Goal: Find contact information: Find contact information

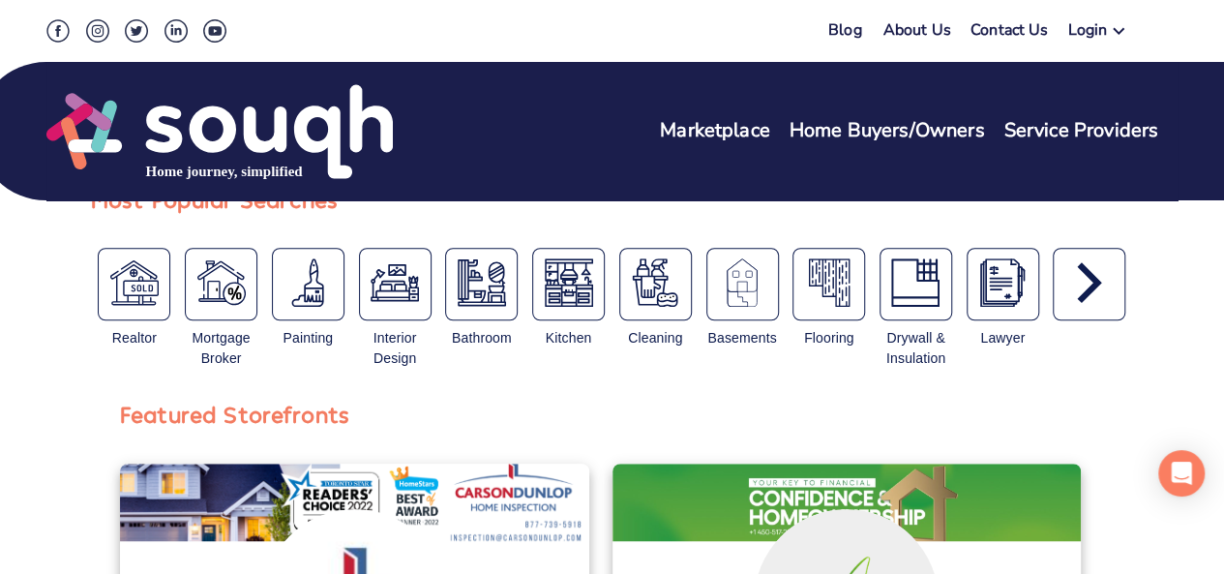
scroll to position [968, 0]
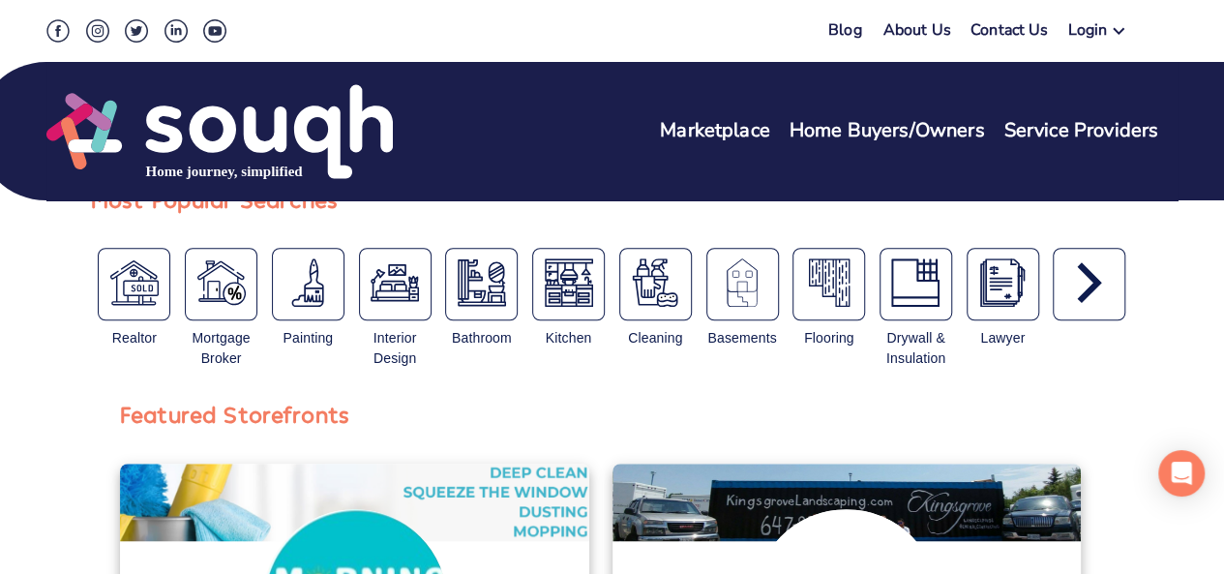
click at [1001, 32] on link "Contact Us" at bounding box center [1010, 33] width 78 height 28
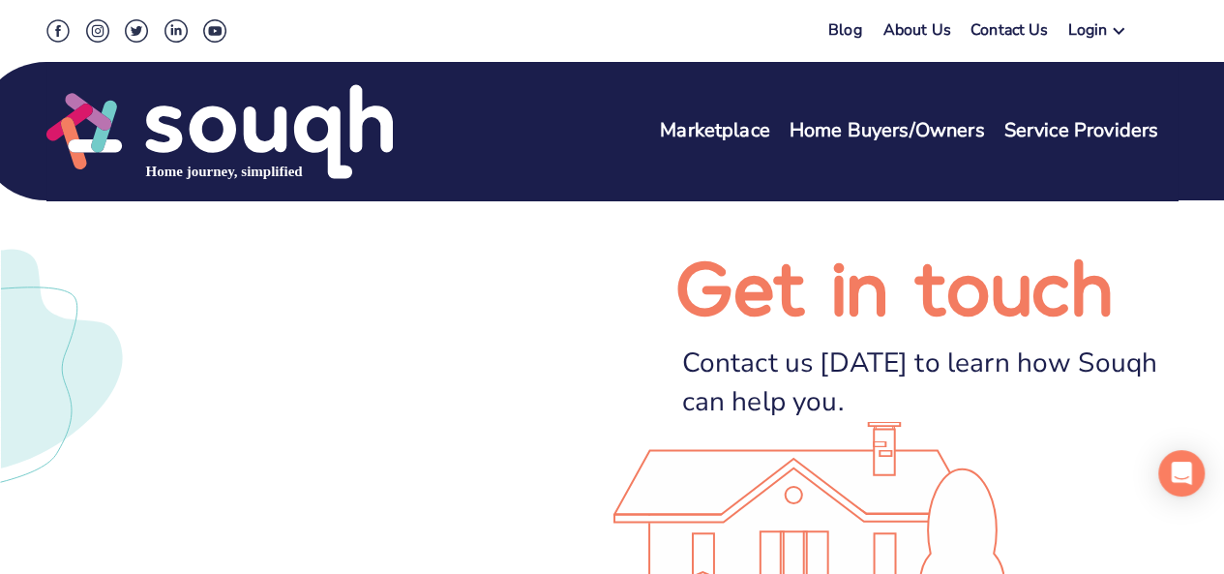
scroll to position [484, 0]
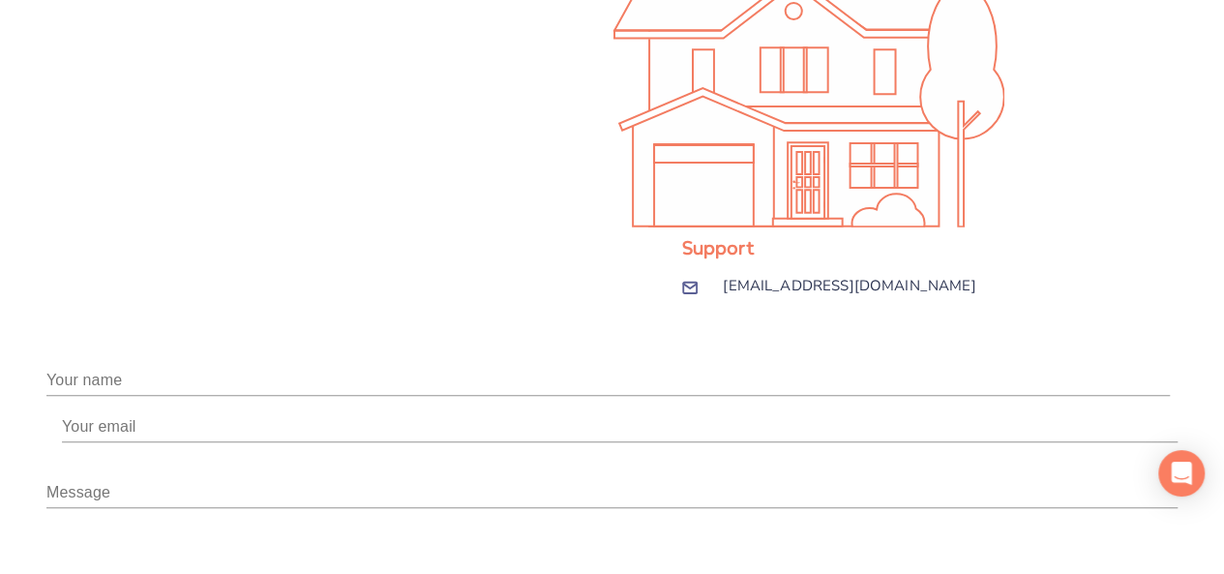
click at [548, 365] on input "text" at bounding box center [608, 380] width 1124 height 31
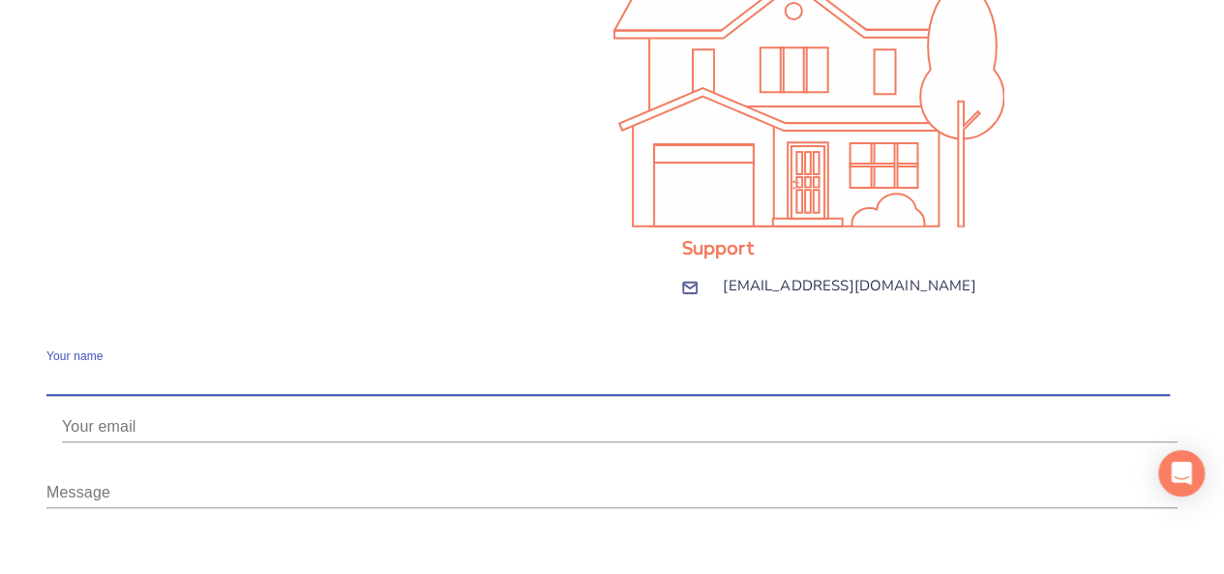
click at [879, 411] on input "email" at bounding box center [620, 426] width 1116 height 31
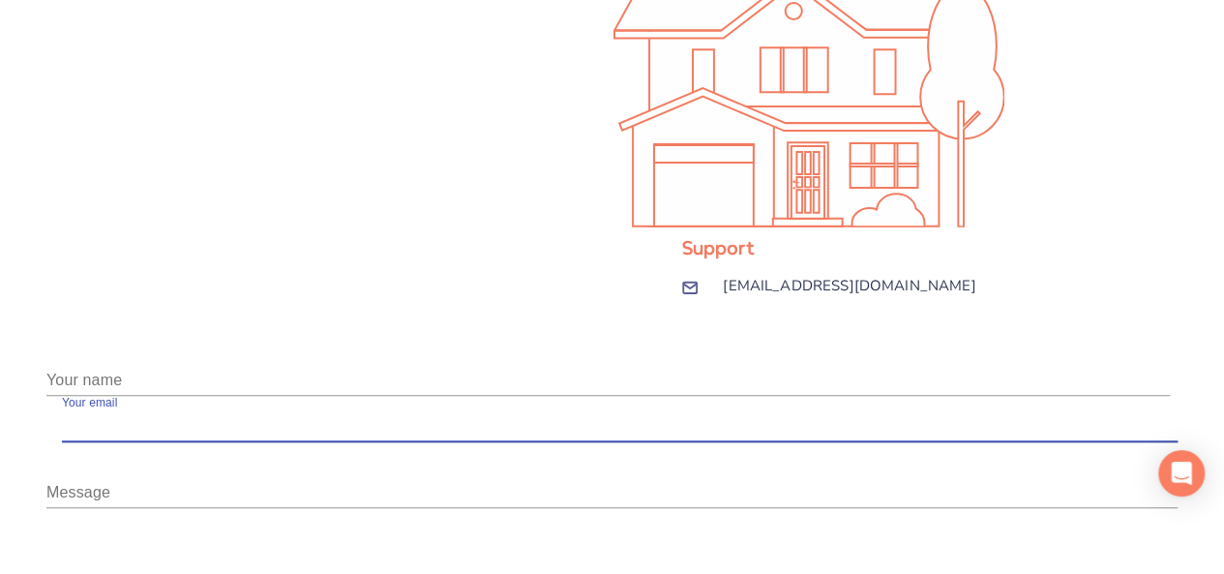
click at [618, 462] on div "Message x" at bounding box center [612, 485] width 1132 height 46
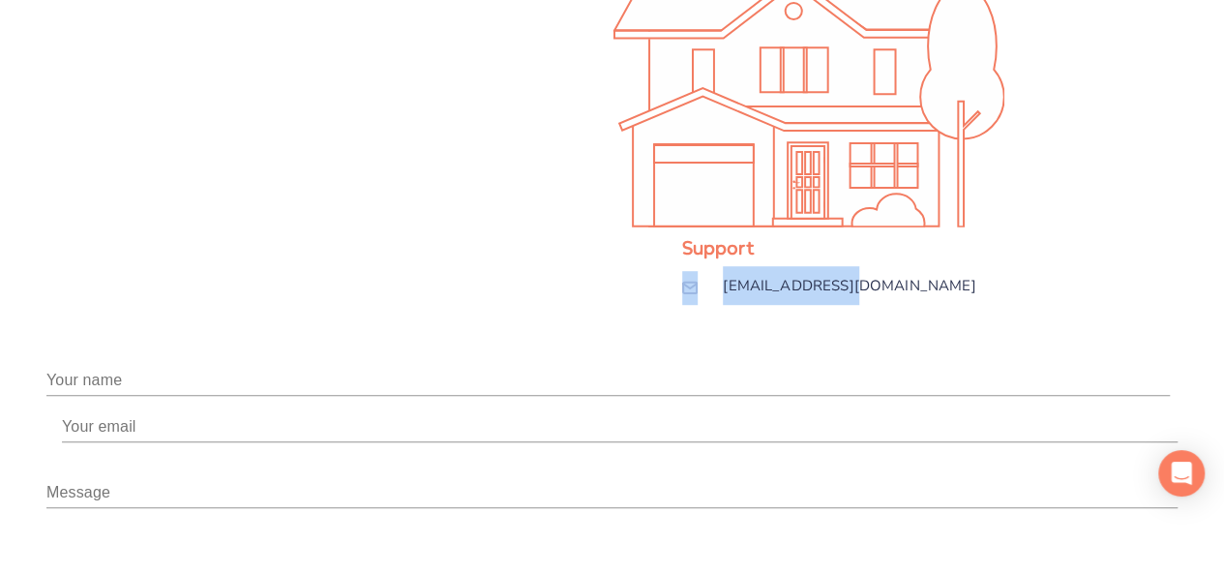
drag, startPoint x: 233, startPoint y: 206, endPoint x: 494, endPoint y: 221, distance: 260.8
click at [675, 266] on div "[EMAIL_ADDRESS][DOMAIN_NAME]" at bounding box center [927, 285] width 504 height 39
click at [723, 266] on div "[EMAIL_ADDRESS][DOMAIN_NAME]" at bounding box center [950, 285] width 455 height 39
drag, startPoint x: 623, startPoint y: 78, endPoint x: 639, endPoint y: 82, distance: 16.0
click at [623, 349] on div "Your name" at bounding box center [612, 372] width 1132 height 46
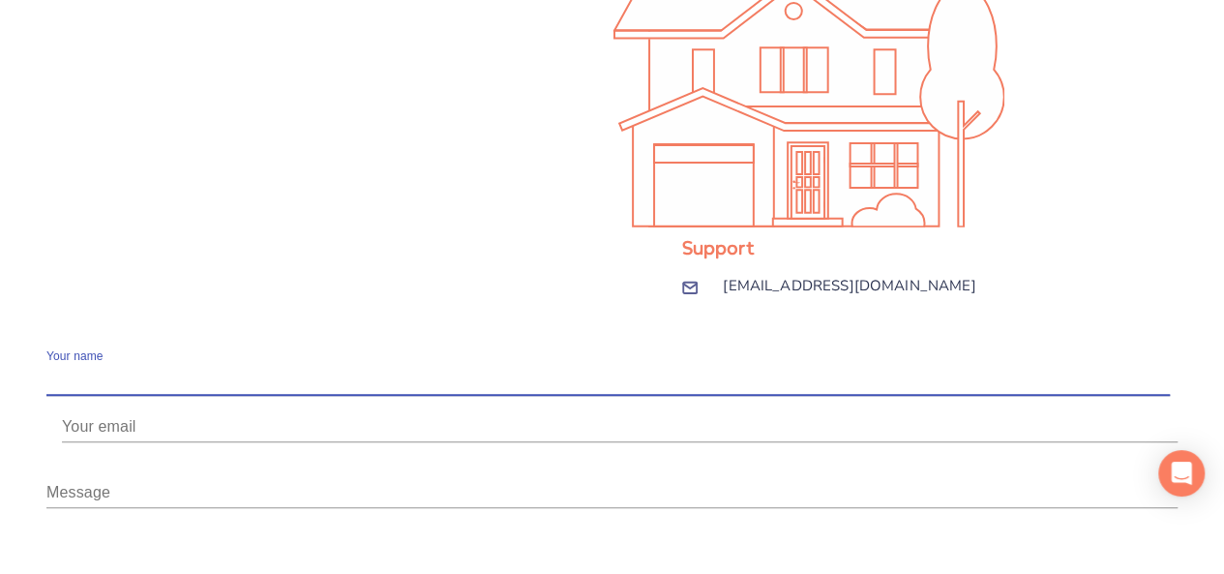
drag, startPoint x: 553, startPoint y: 96, endPoint x: 979, endPoint y: 128, distance: 427.1
click at [979, 349] on div "Your name Your email Message x Send Message" at bounding box center [612, 510] width 1132 height 322
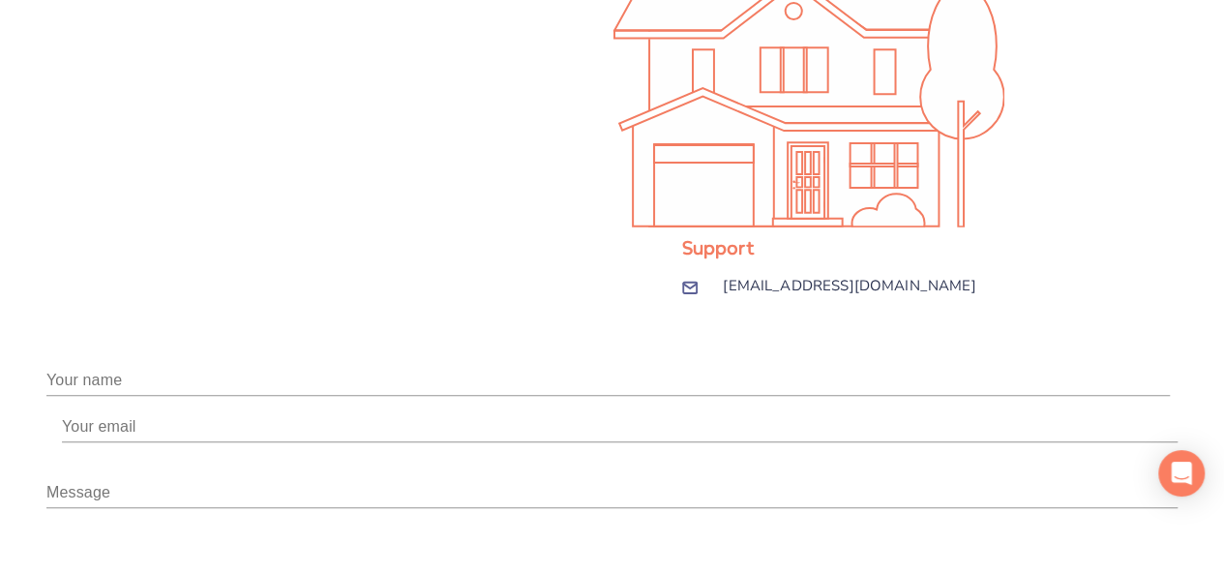
drag, startPoint x: 983, startPoint y: 126, endPoint x: 759, endPoint y: 157, distance: 226.7
click at [983, 349] on div "Your name Your email Message x Send Message" at bounding box center [612, 510] width 1132 height 322
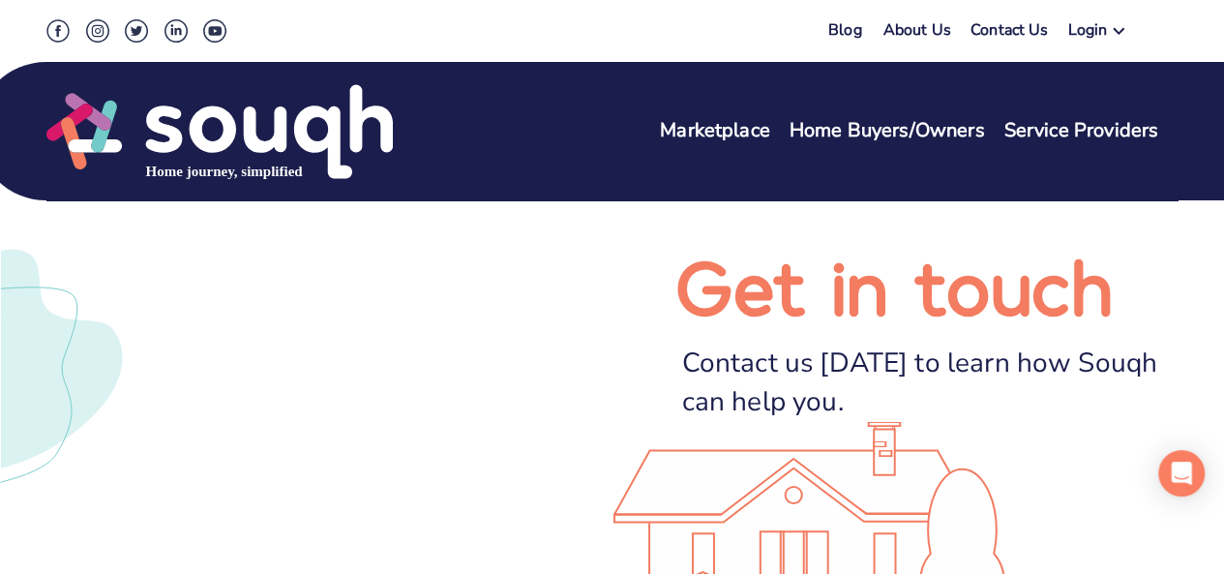
drag, startPoint x: 95, startPoint y: 107, endPoint x: 133, endPoint y: 6, distance: 108.4
click at [96, 108] on img at bounding box center [219, 131] width 347 height 99
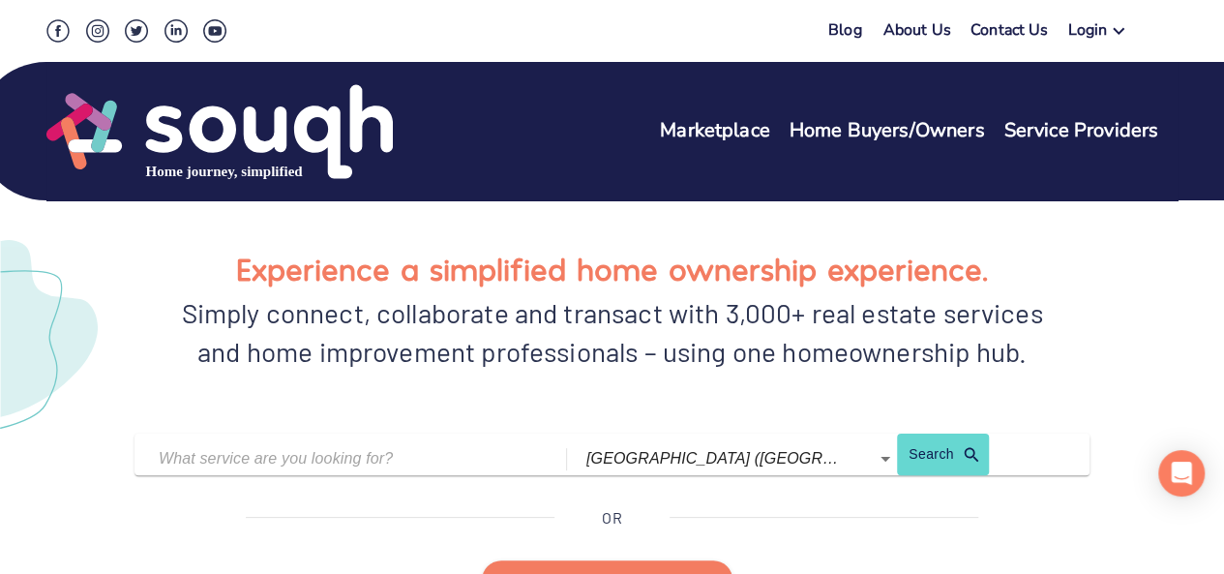
click at [172, 222] on div "Experience a simplified home ownership experience. Simply connect, collaborate …" at bounding box center [612, 533] width 1178 height 694
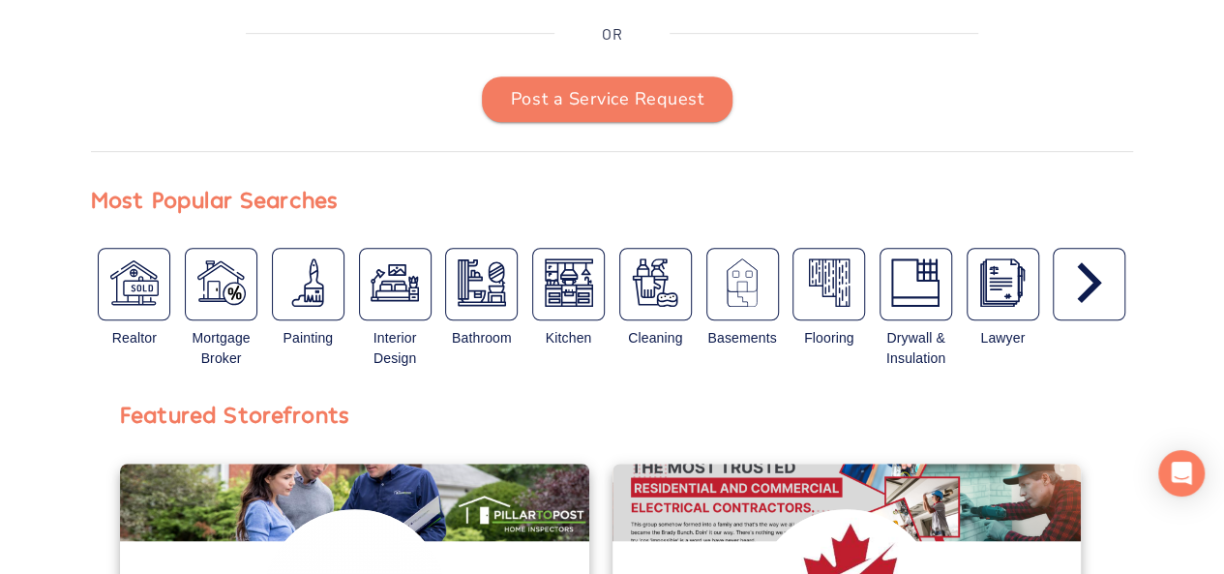
scroll to position [968, 0]
